Goal: Check status

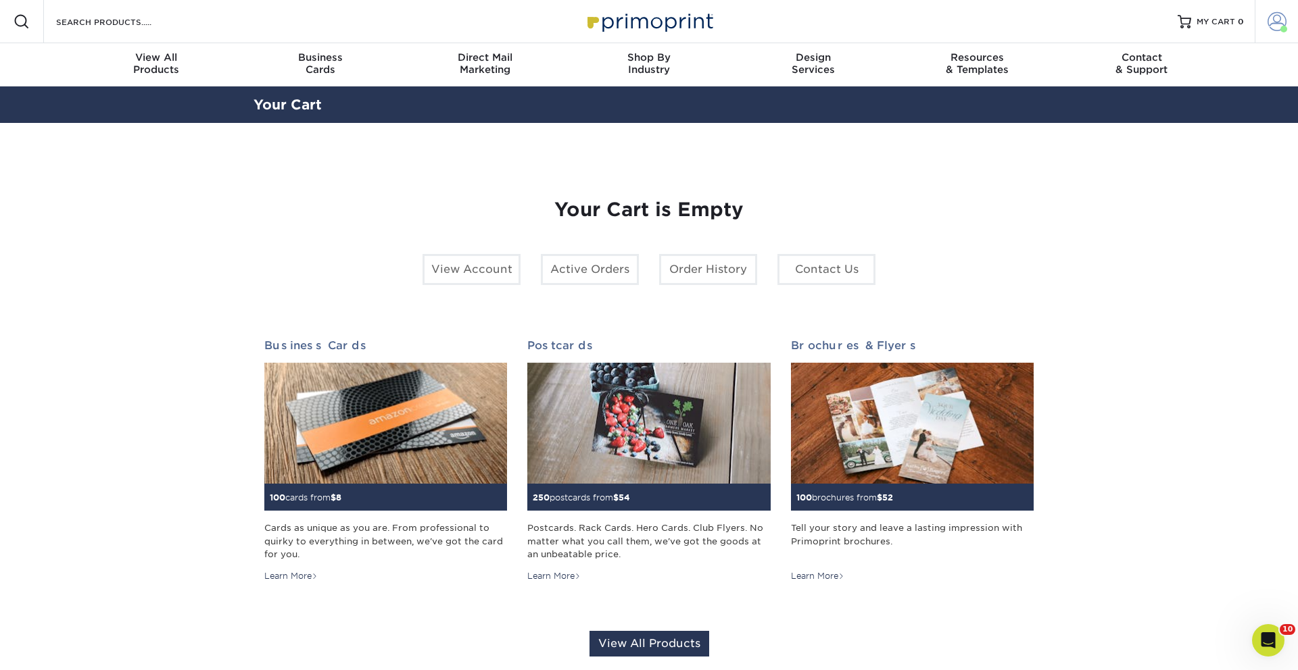
click at [1273, 20] on span at bounding box center [1276, 21] width 19 height 19
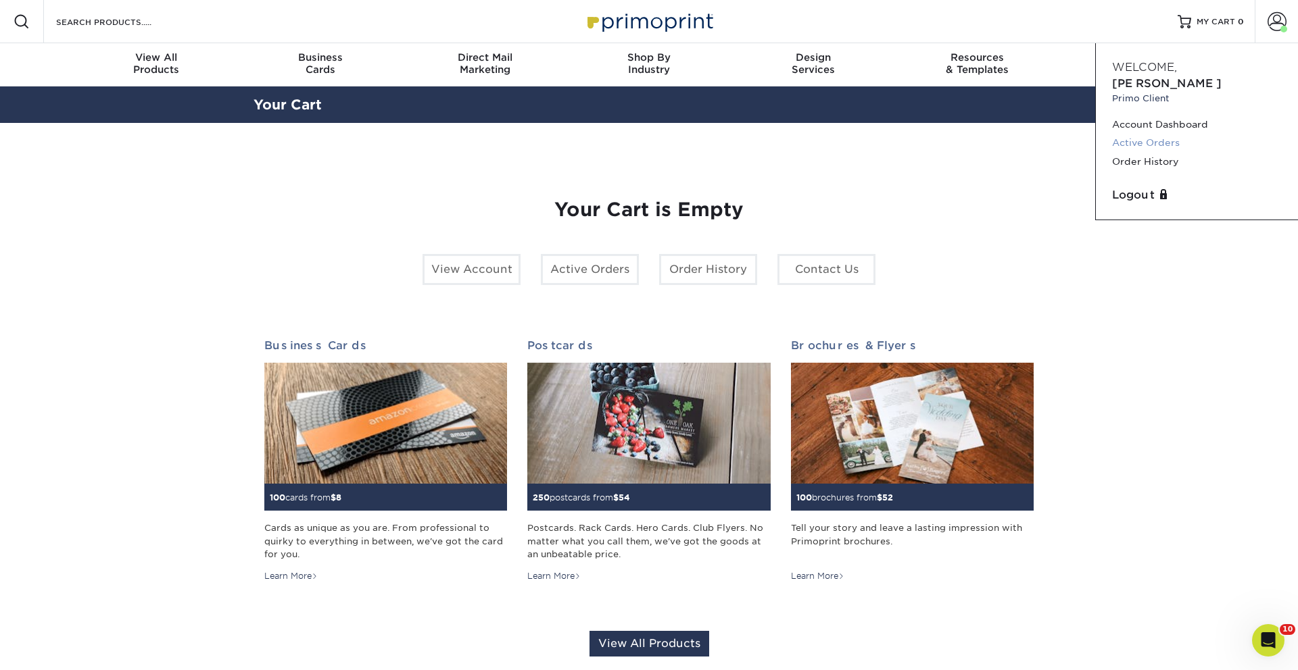
click at [1164, 134] on link "Active Orders" at bounding box center [1197, 143] width 170 height 18
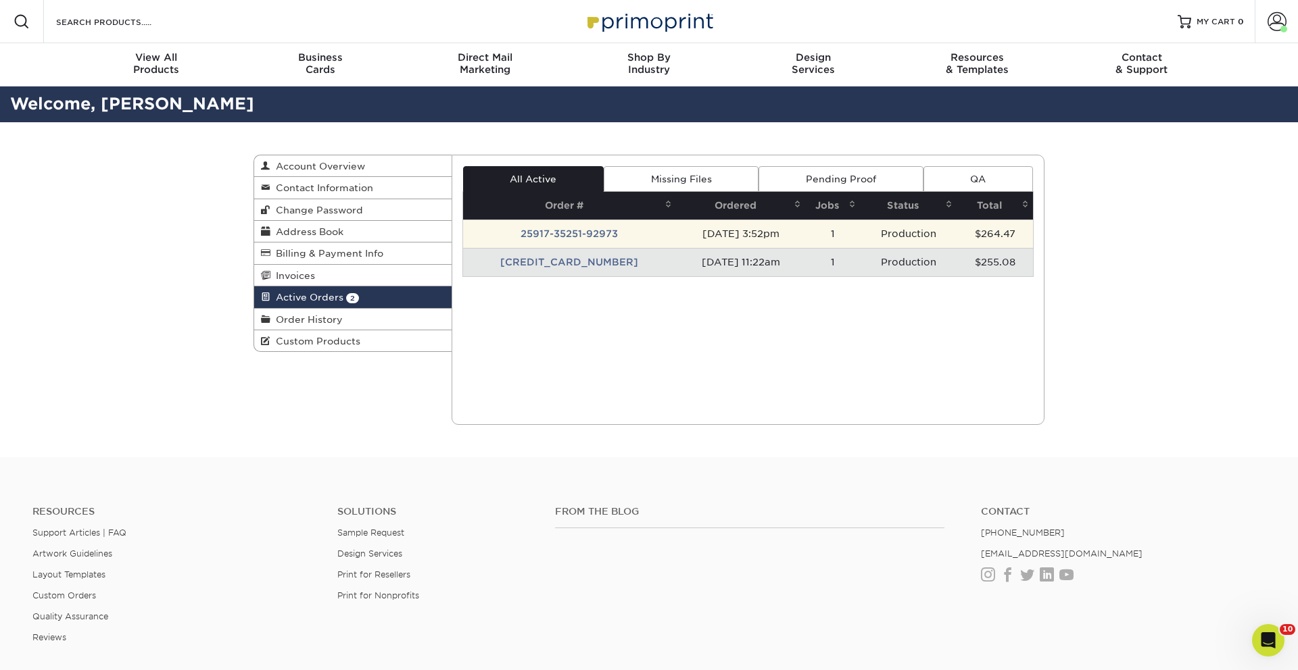
click at [551, 227] on td "25917-35251-92973" at bounding box center [569, 234] width 213 height 28
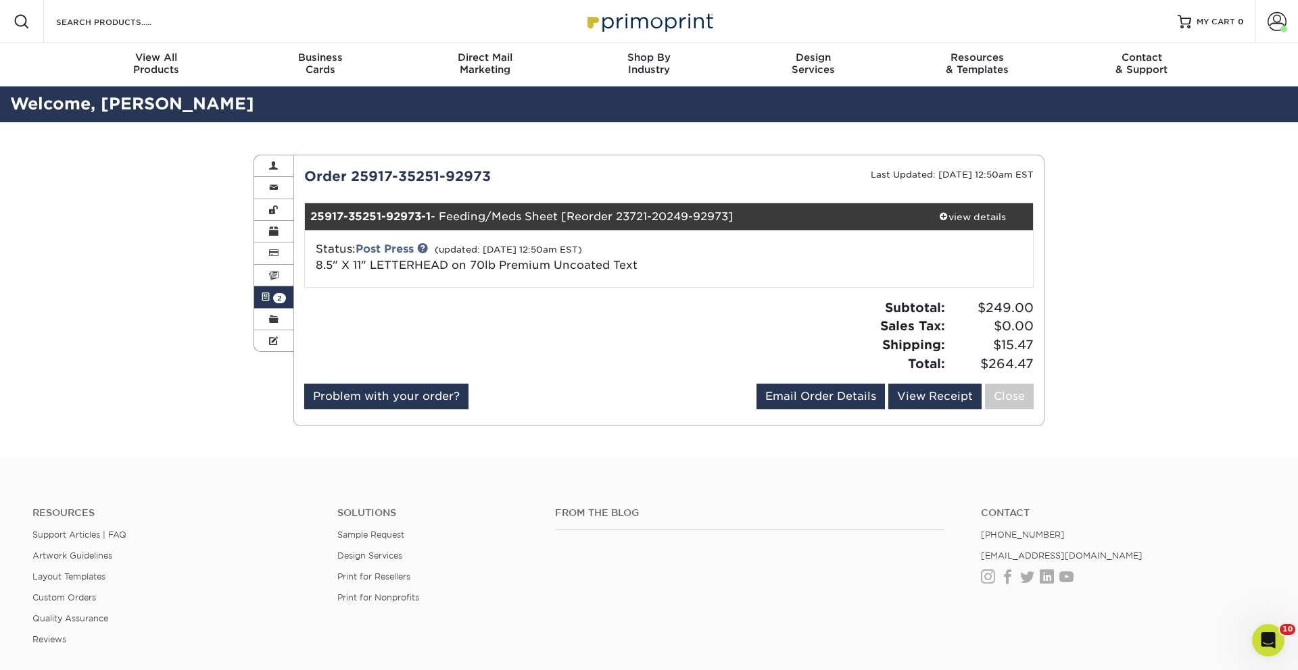
click at [697, 262] on div "Status: Post Press (updated: [DATE] 12:50am EST) 8.5" X 11" LETTERHEAD on 70lb …" at bounding box center [547, 257] width 485 height 32
